Goal: Find specific page/section: Find specific page/section

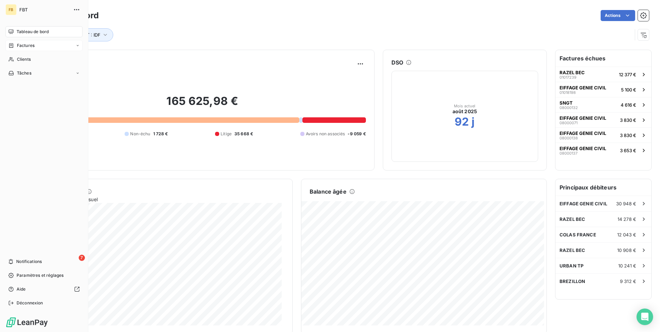
click at [37, 45] on div "Factures" at bounding box center [44, 45] width 77 height 11
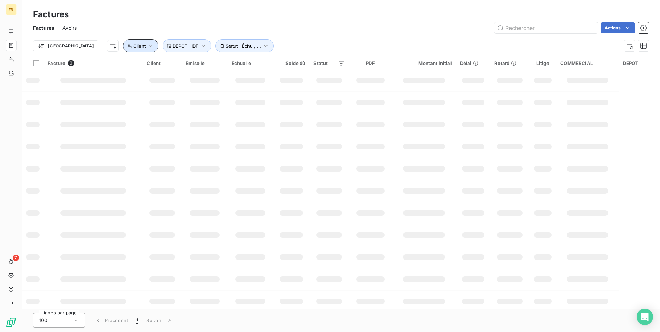
click at [147, 45] on icon "button" at bounding box center [150, 45] width 7 height 7
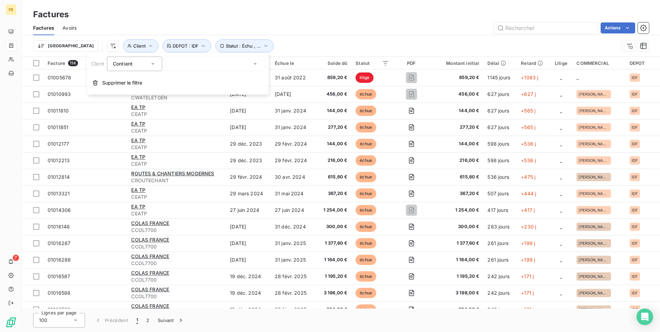
click at [256, 63] on icon at bounding box center [254, 63] width 7 height 7
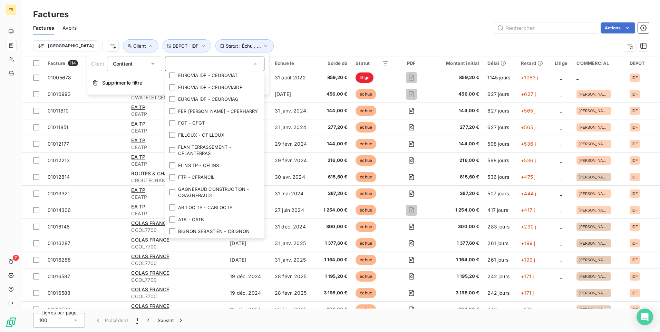
scroll to position [1104, 0]
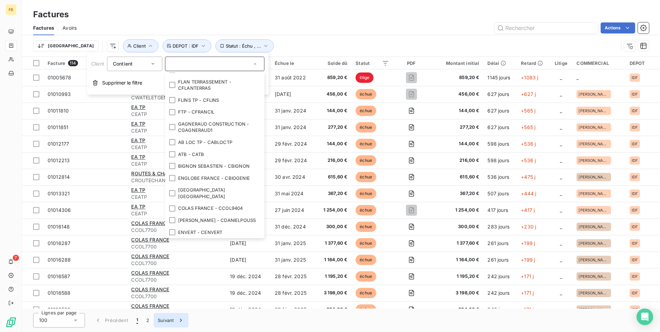
click at [181, 321] on icon "button" at bounding box center [180, 320] width 7 height 7
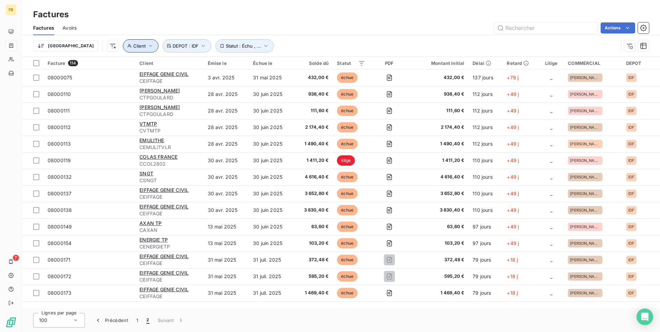
click at [147, 44] on icon "button" at bounding box center [150, 45] width 7 height 7
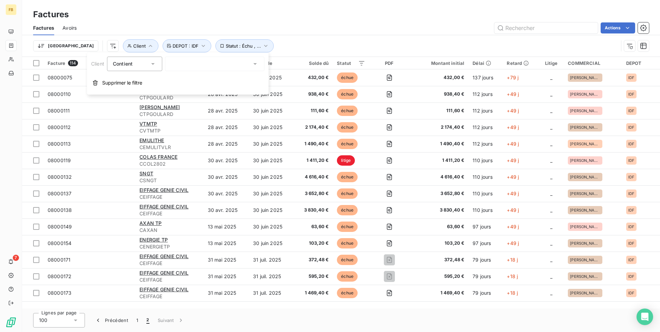
click at [256, 63] on icon at bounding box center [254, 63] width 7 height 7
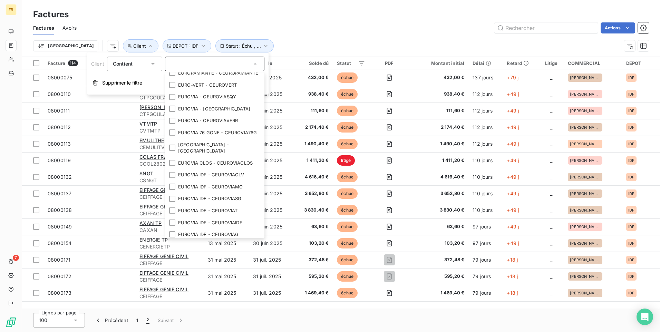
scroll to position [690, 0]
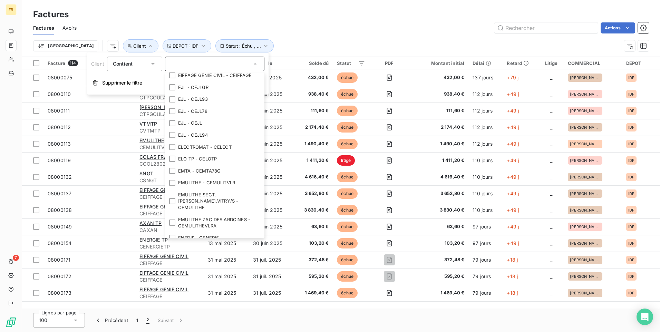
click at [173, 60] on div at bounding box center [214, 64] width 99 height 14
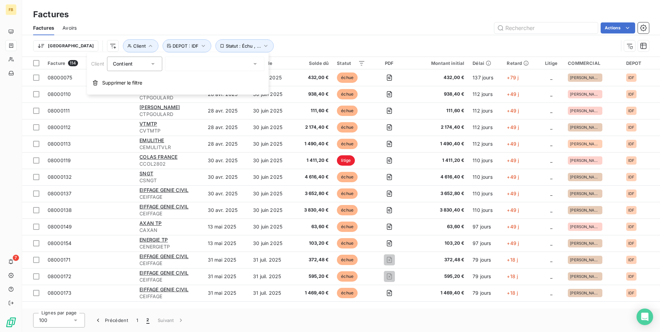
click at [198, 63] on div at bounding box center [214, 64] width 99 height 14
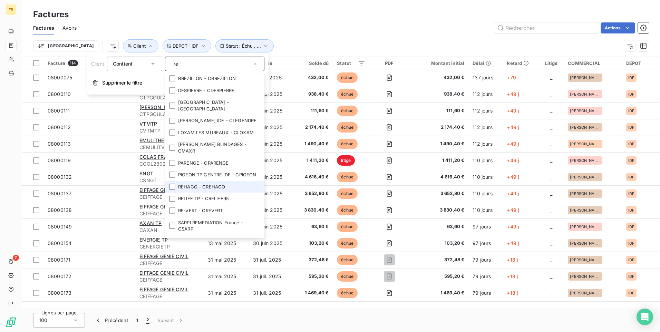
type input "re"
click at [188, 191] on li "REHAGO - CREHAGO" at bounding box center [214, 187] width 99 height 12
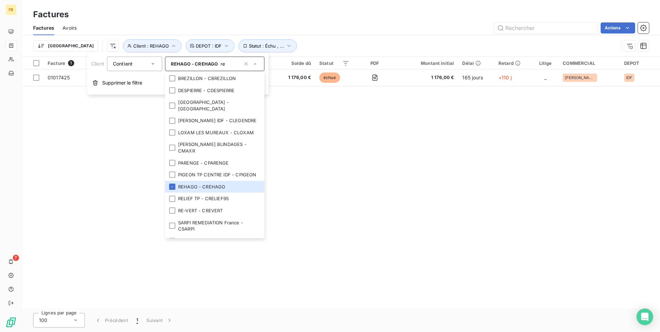
click at [377, 241] on div "Facture 1 Client Émise le Échue le Solde dû Statut PDF Montant initial Délai Re…" at bounding box center [341, 182] width 638 height 251
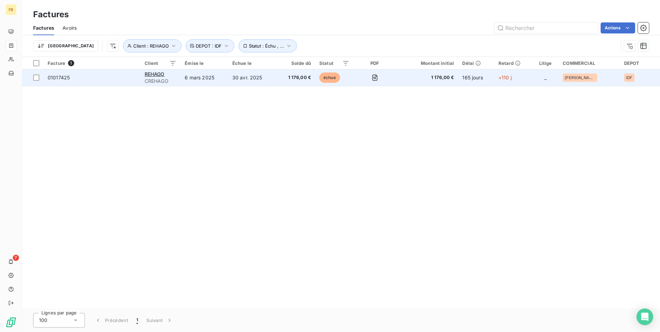
click at [195, 80] on td "6 mars 2025" at bounding box center [203, 77] width 47 height 17
